Goal: Transaction & Acquisition: Obtain resource

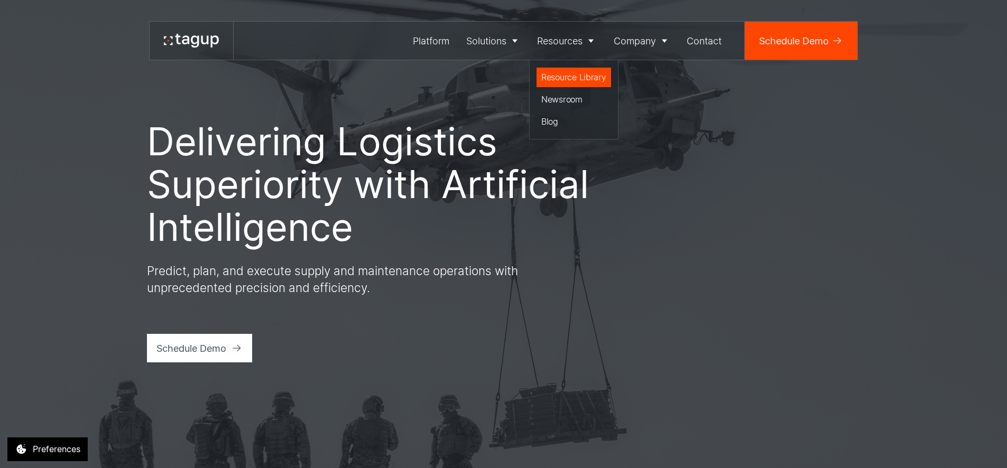
click at [564, 77] on div "Resource Library" at bounding box center [573, 77] width 65 height 13
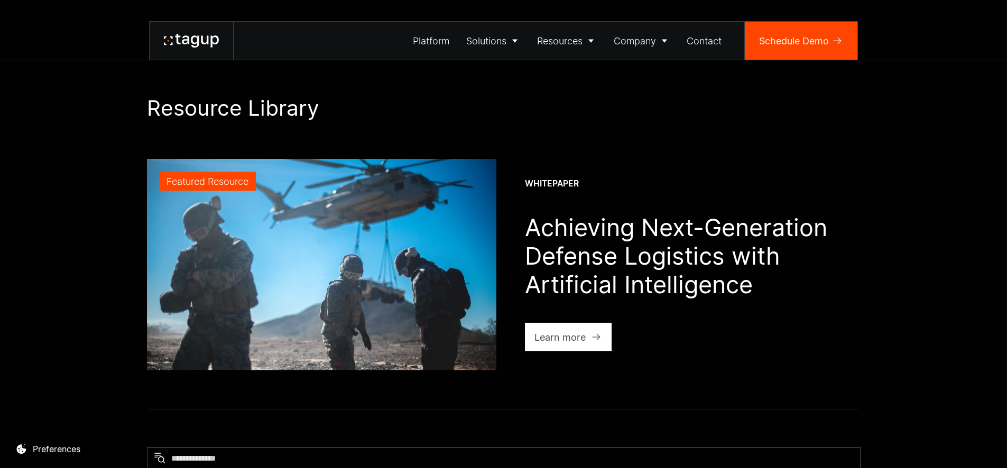
scroll to position [314, 0]
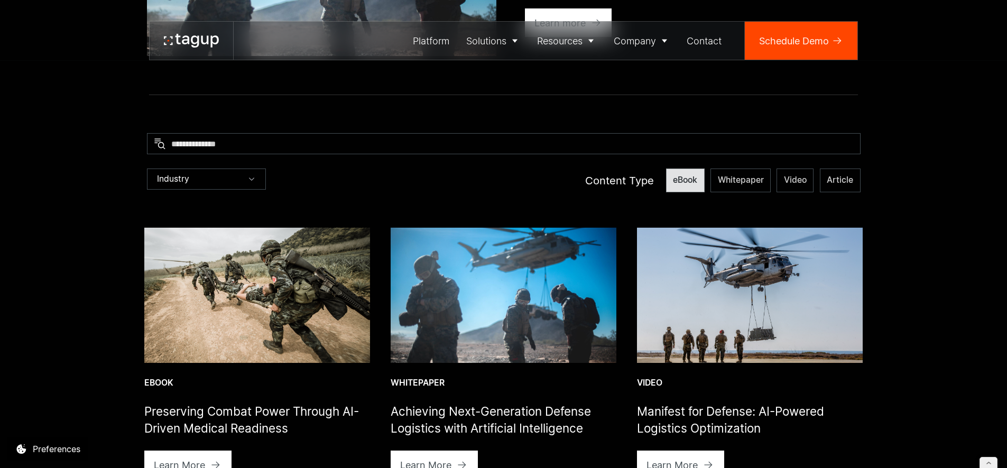
click at [681, 181] on span "eBook" at bounding box center [685, 180] width 24 height 12
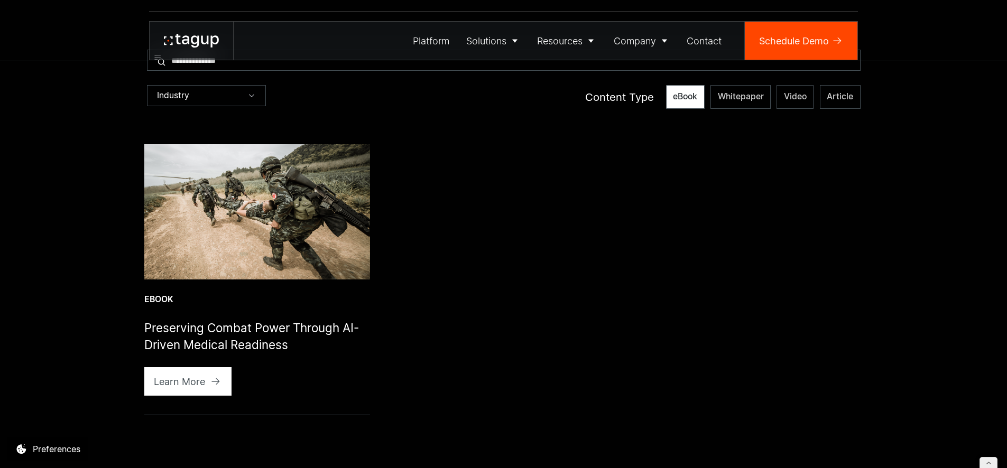
scroll to position [410, 0]
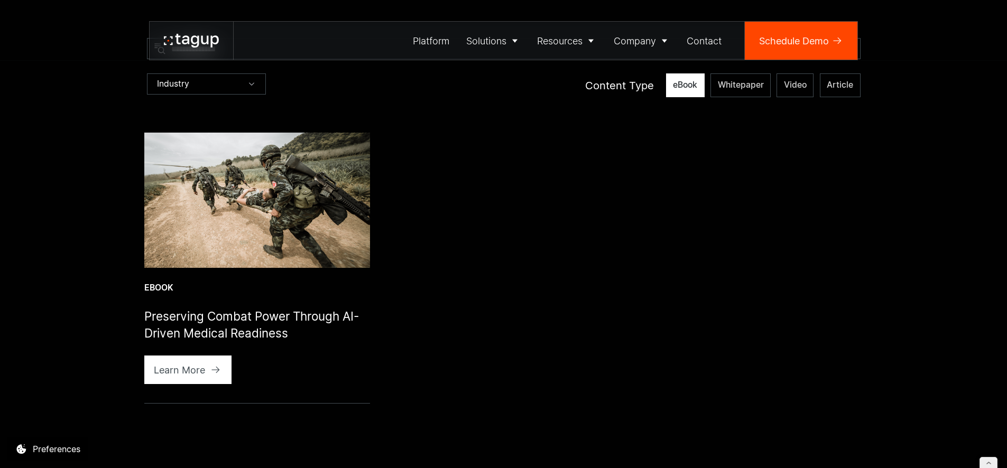
click at [689, 81] on span "eBook" at bounding box center [685, 85] width 24 height 12
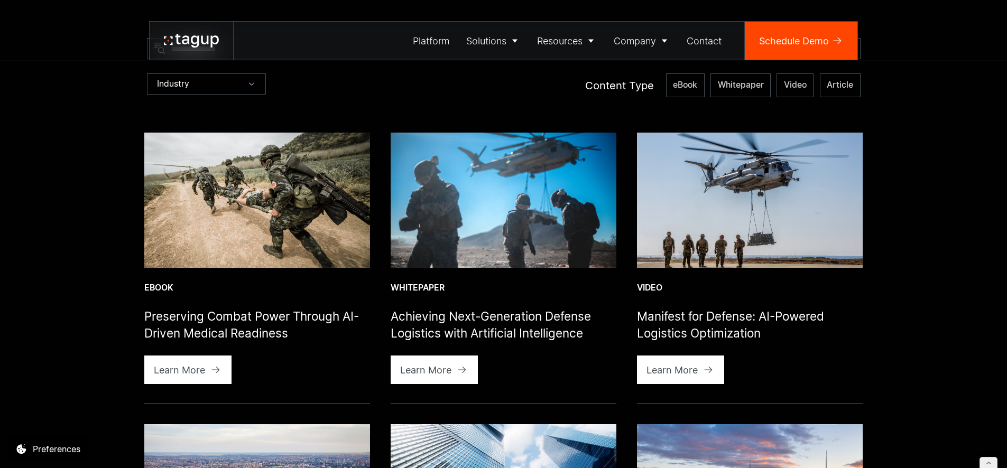
click at [272, 195] on img at bounding box center [257, 200] width 226 height 135
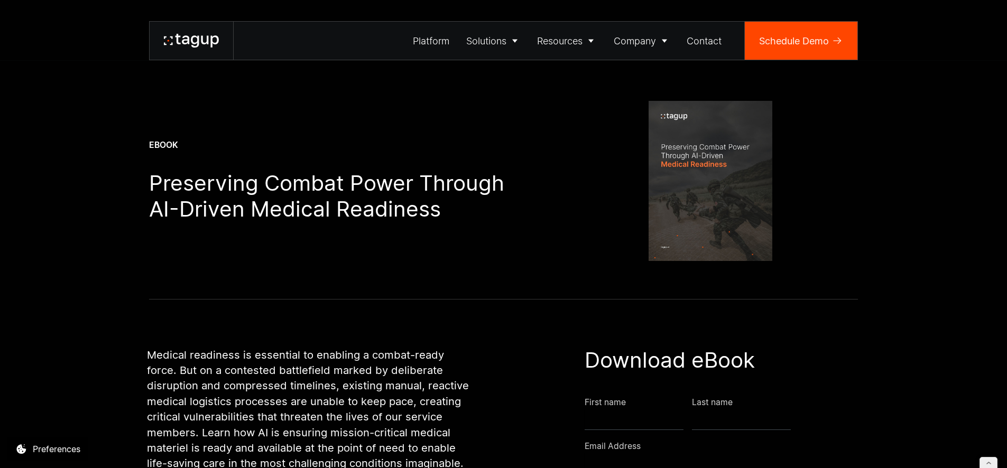
scroll to position [7, 0]
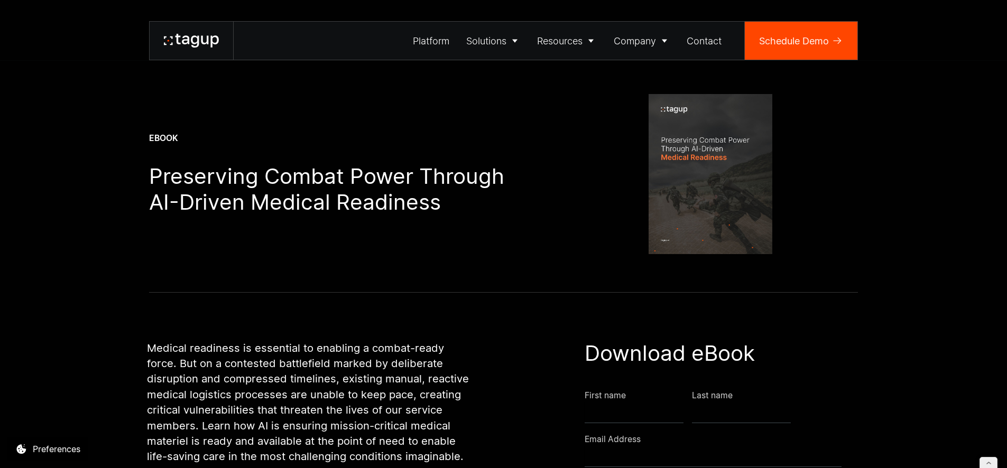
click at [727, 193] on img at bounding box center [711, 174] width 124 height 160
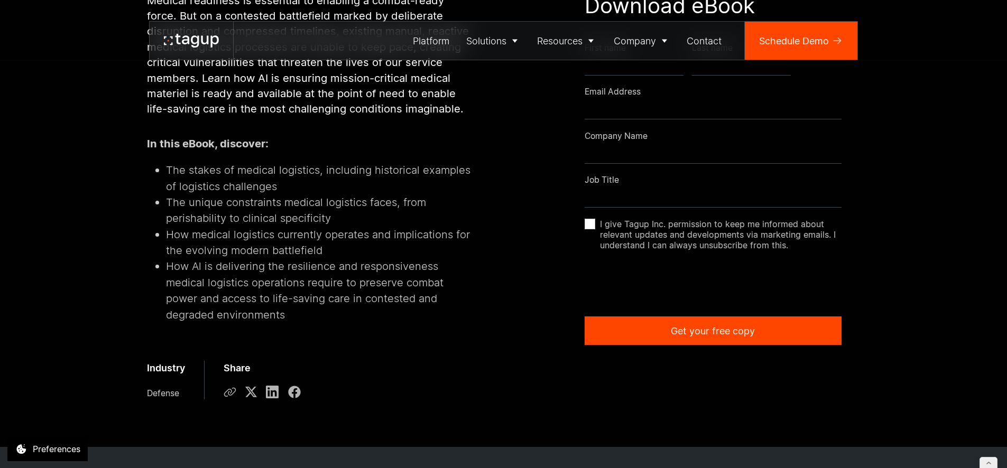
scroll to position [0, 0]
